Goal: Navigation & Orientation: Find specific page/section

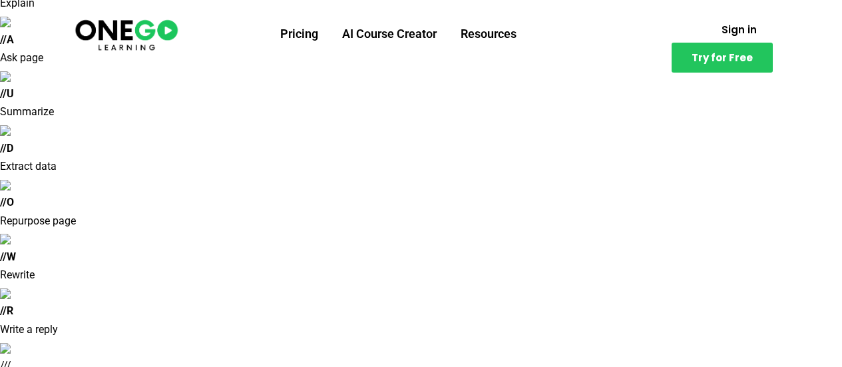
scroll to position [266, 0]
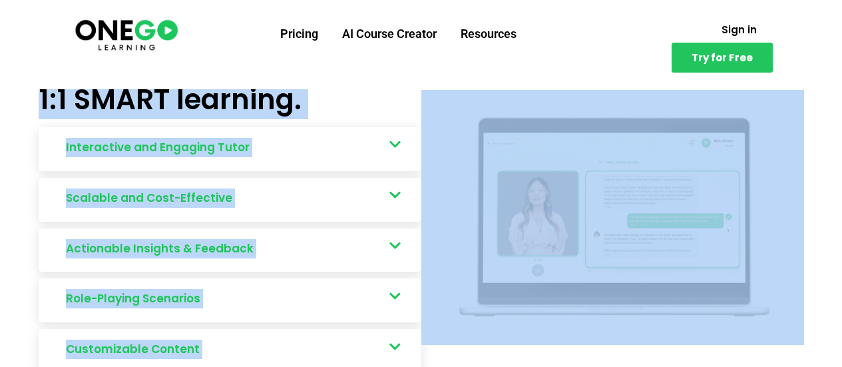
scroll to position [1398, 0]
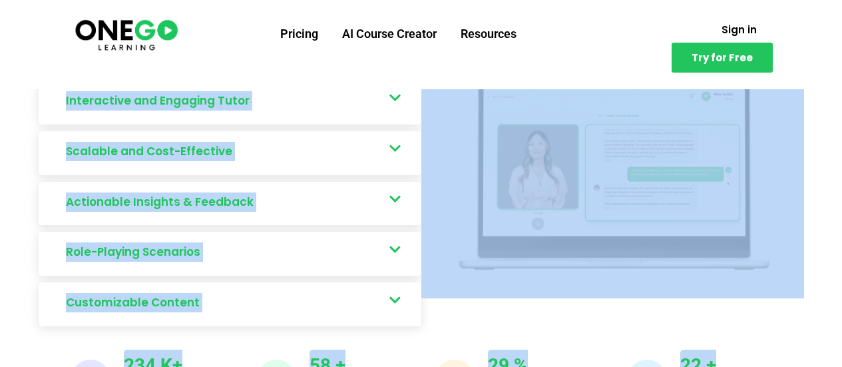
drag, startPoint x: 177, startPoint y: 176, endPoint x: 738, endPoint y: 213, distance: 562.4
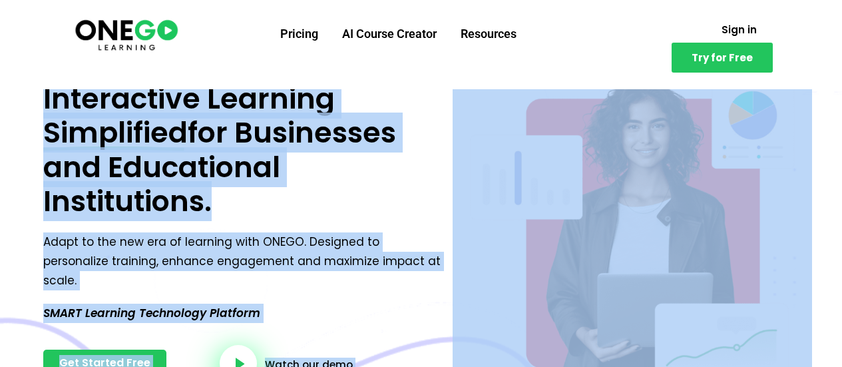
scroll to position [666, 0]
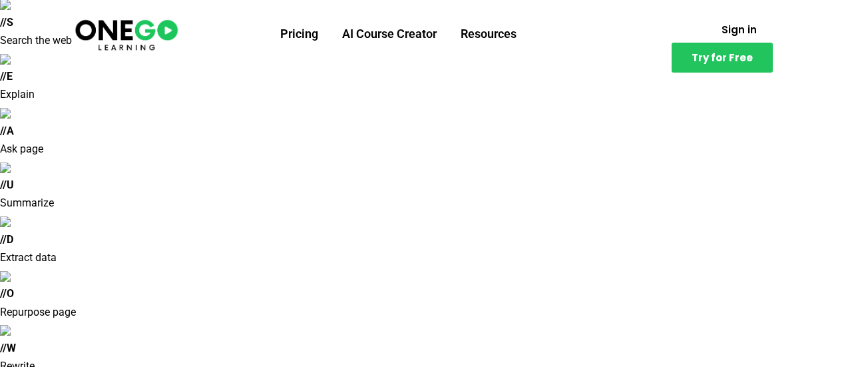
scroll to position [133, 0]
drag, startPoint x: 622, startPoint y: 51, endPoint x: 598, endPoint y: 0, distance: 56.9
click at [622, 51] on div "Sign in Try for Free" at bounding box center [691, 45] width 163 height 56
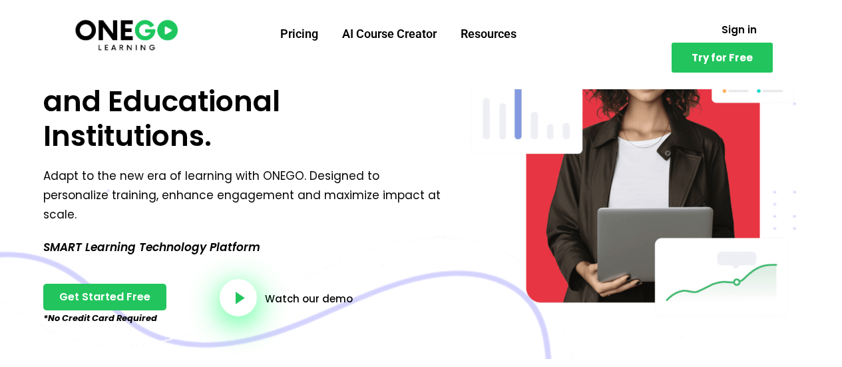
scroll to position [732, 0]
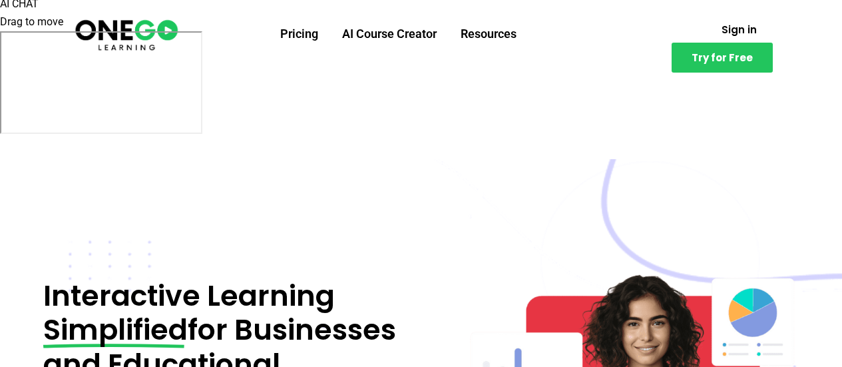
scroll to position [599, 0]
